Goal: Task Accomplishment & Management: Use online tool/utility

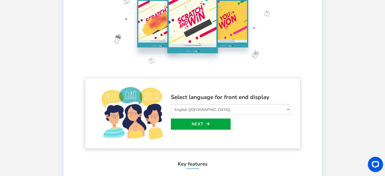
scroll to position [76, 0]
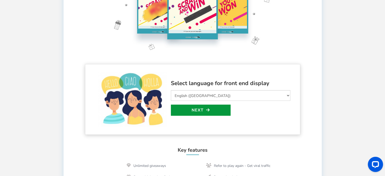
click at [192, 111] on link "Next" at bounding box center [201, 110] width 60 height 11
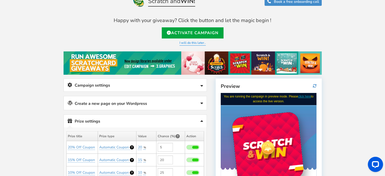
scroll to position [25, 0]
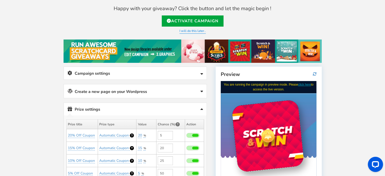
click at [201, 91] on icon at bounding box center [201, 92] width 3 height 4
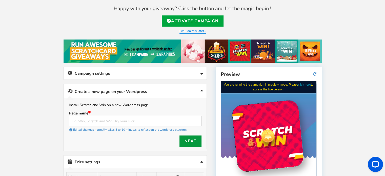
click at [183, 139] on link "Next" at bounding box center [190, 140] width 22 height 11
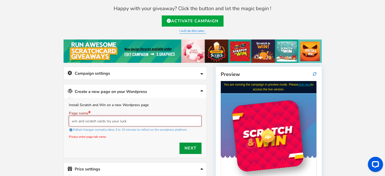
type input "win and scratch cards try your luck"
click at [194, 147] on link "Next" at bounding box center [190, 147] width 22 height 11
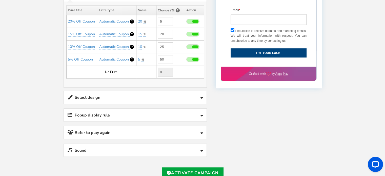
scroll to position [228, 0]
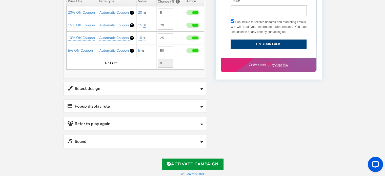
click at [175, 159] on link "Activate Campaign" at bounding box center [193, 163] width 62 height 11
type input "[URL][DOMAIN_NAME]"
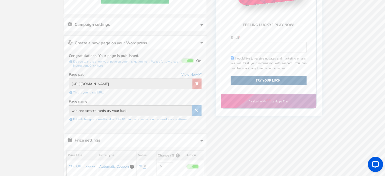
scroll to position [0, 0]
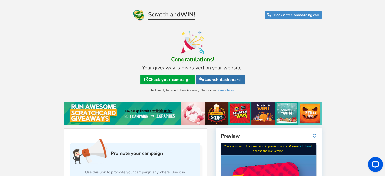
click at [232, 78] on link "Launch dashboard" at bounding box center [220, 80] width 49 height 10
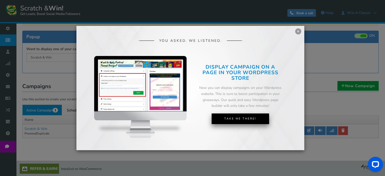
click at [241, 118] on link "Take Me There!" at bounding box center [240, 118] width 57 height 11
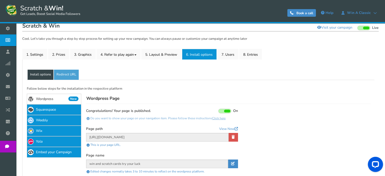
scroll to position [30, 0]
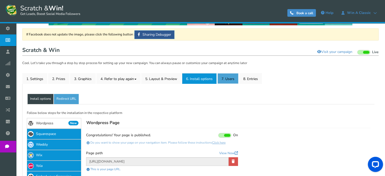
click at [232, 77] on link "7. Users" at bounding box center [227, 78] width 21 height 11
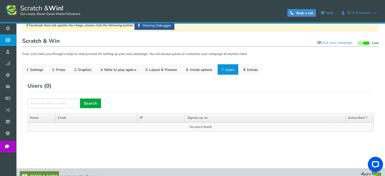
scroll to position [47, 0]
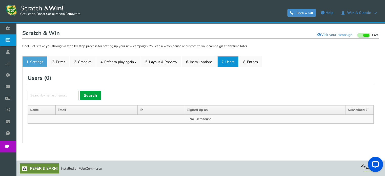
click at [36, 60] on link "1. Settings" at bounding box center [34, 61] width 25 height 11
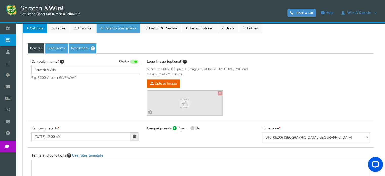
scroll to position [73, 0]
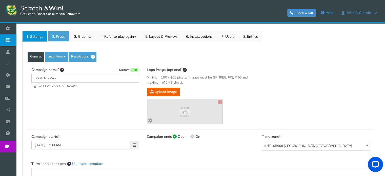
click at [61, 38] on link "2. Prizes" at bounding box center [58, 36] width 21 height 11
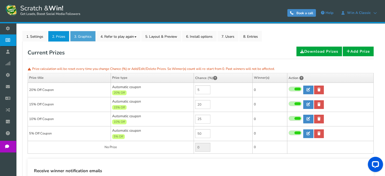
click at [78, 37] on link "3. Graphics" at bounding box center [83, 36] width 26 height 11
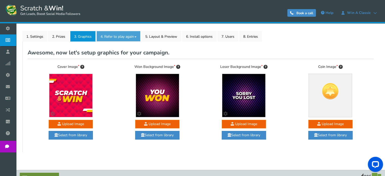
click at [115, 35] on link "4. Refer to play again" at bounding box center [118, 36] width 44 height 11
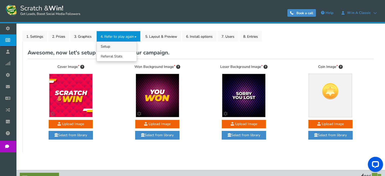
click at [106, 47] on link "4.1 Referrals Setup" at bounding box center [117, 47] width 40 height 10
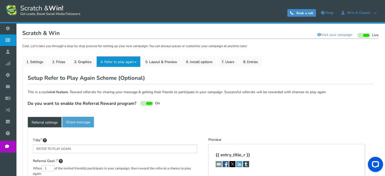
type textarea "Refer your friends and get more chances to win!"
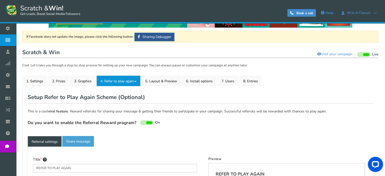
scroll to position [22, 0]
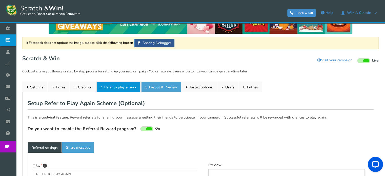
click at [166, 88] on link "5. Layout & Preview" at bounding box center [161, 86] width 40 height 11
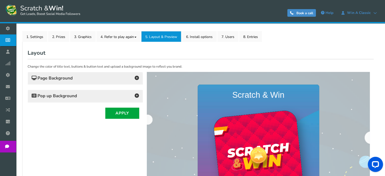
scroll to position [73, 0]
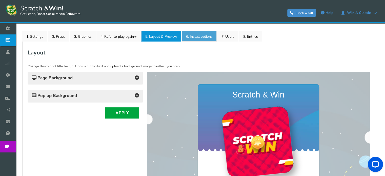
click at [198, 36] on link "6. Install options New" at bounding box center [199, 36] width 35 height 11
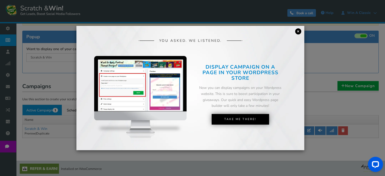
click at [298, 31] on link "×" at bounding box center [298, 31] width 6 height 6
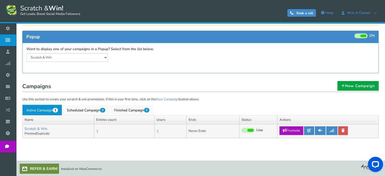
click at [288, 129] on link "Promote" at bounding box center [291, 130] width 24 height 9
type input "[URL][DOMAIN_NAME]"
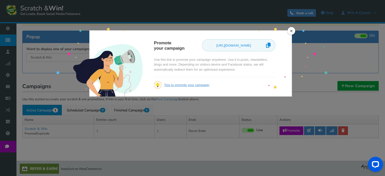
click at [290, 31] on link "×" at bounding box center [292, 31] width 8 height 8
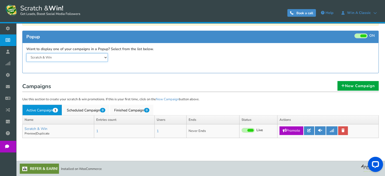
click at [105, 57] on select "Scratch & Win" at bounding box center [66, 57] width 81 height 9
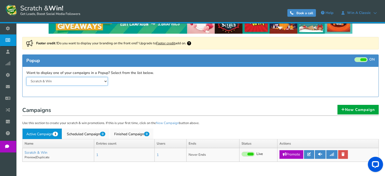
scroll to position [46, 0]
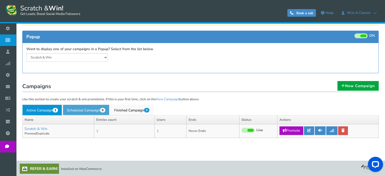
click at [93, 111] on link "Scheduled Campaign 0" at bounding box center [86, 110] width 47 height 11
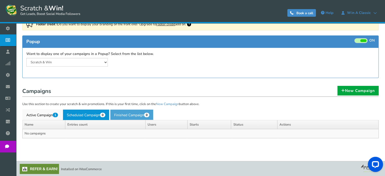
click at [135, 111] on link "Finished Campaign 0" at bounding box center [131, 114] width 43 height 11
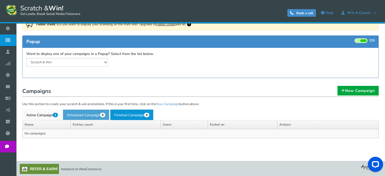
click at [84, 112] on link "Scheduled Campaign 0" at bounding box center [86, 114] width 47 height 11
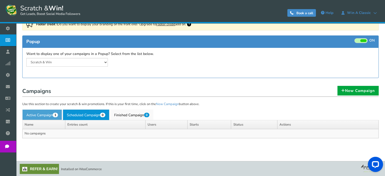
click at [47, 110] on link "Active Campaign 1" at bounding box center [42, 114] width 40 height 11
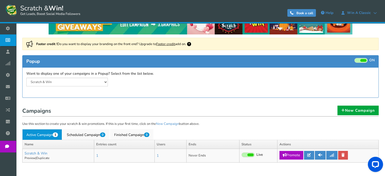
scroll to position [0, 0]
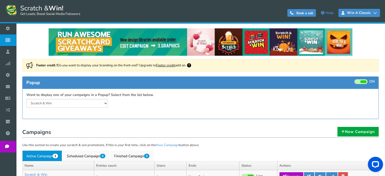
click at [354, 13] on span "Win a Classic" at bounding box center [358, 13] width 29 height 4
click at [376, 12] on icon at bounding box center [375, 13] width 4 height 4
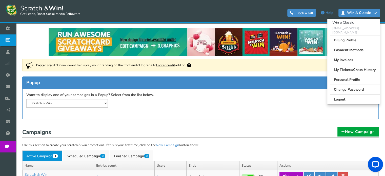
click at [376, 12] on icon at bounding box center [375, 13] width 4 height 4
